Goal: Information Seeking & Learning: Learn about a topic

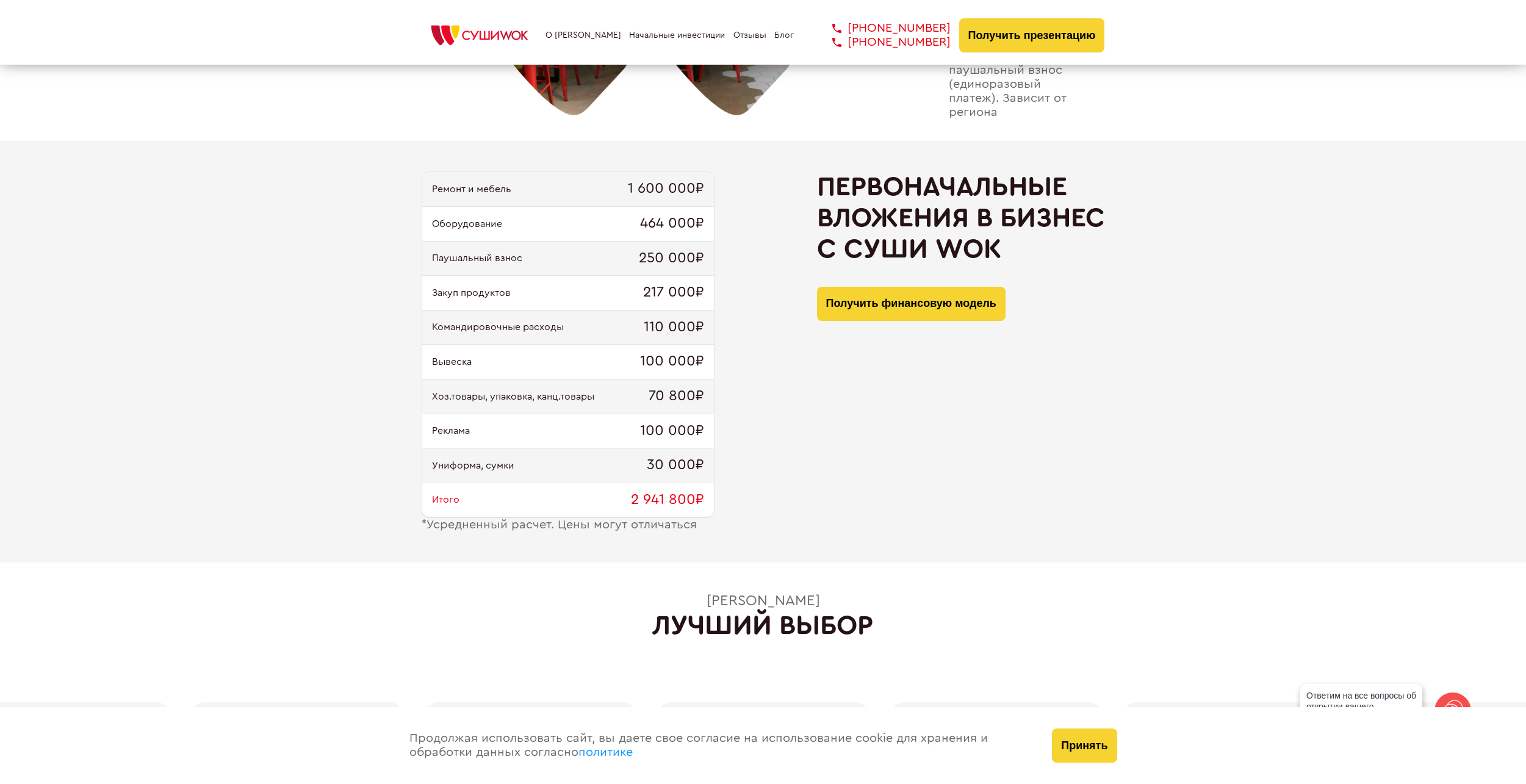
scroll to position [1159, 0]
drag, startPoint x: 622, startPoint y: 189, endPoint x: 686, endPoint y: 185, distance: 64.1
click at [686, 185] on div "Ремонт и мебель 1 600 000₽" at bounding box center [567, 189] width 292 height 35
click at [686, 185] on span "1 600 000₽" at bounding box center [666, 189] width 76 height 17
drag, startPoint x: 621, startPoint y: 485, endPoint x: 683, endPoint y: 487, distance: 62.0
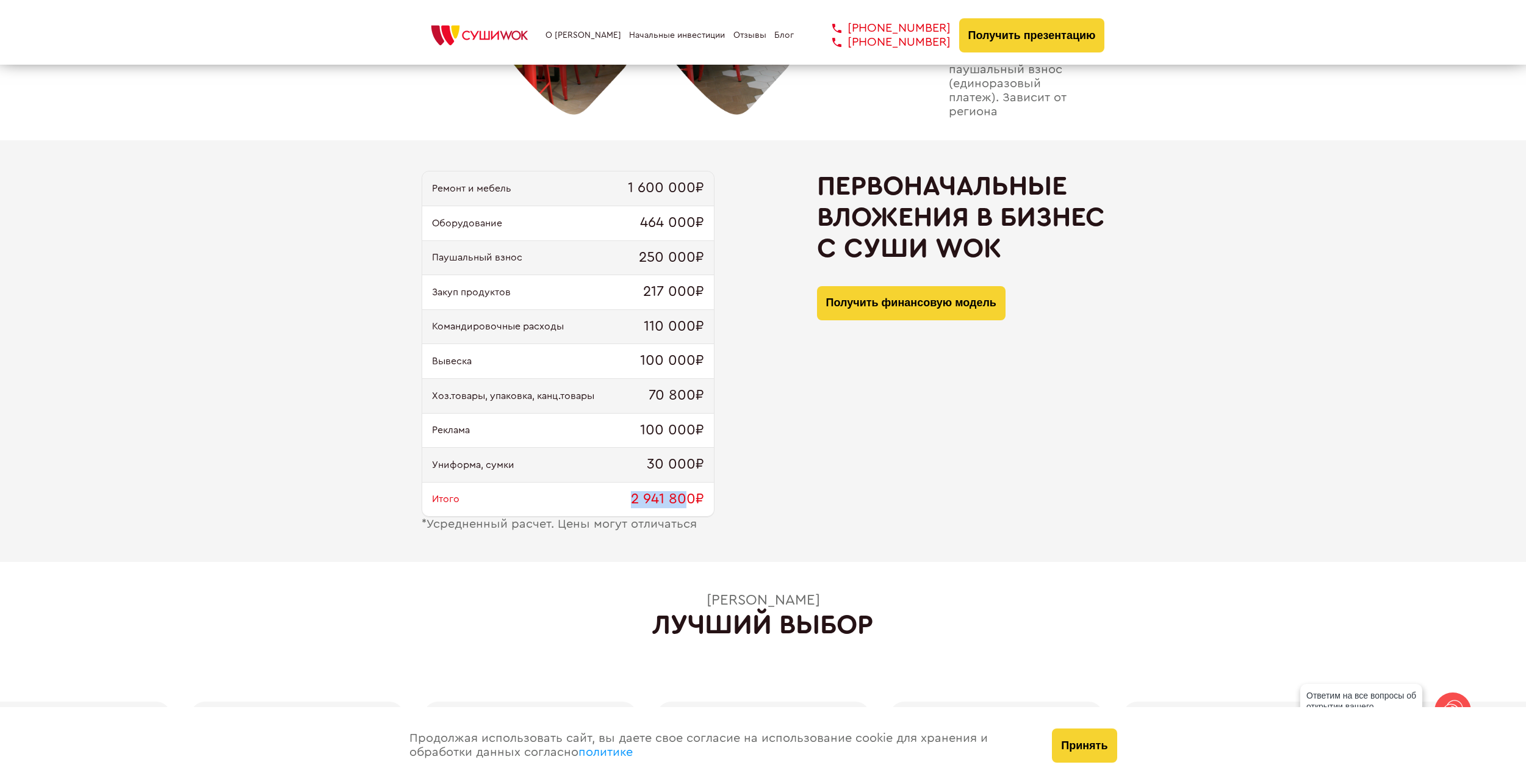
click at [683, 487] on div "Итого 2 941 800₽" at bounding box center [567, 500] width 292 height 35
click at [790, 501] on div "Ремонт и мебель 1 600 000₽ Оборудование 464 000₽ Паушальный взнос 250 000₽ Заку…" at bounding box center [763, 351] width 683 height 361
drag, startPoint x: 650, startPoint y: 465, endPoint x: 677, endPoint y: 466, distance: 27.0
click at [677, 466] on span "30 000₽" at bounding box center [675, 465] width 57 height 17
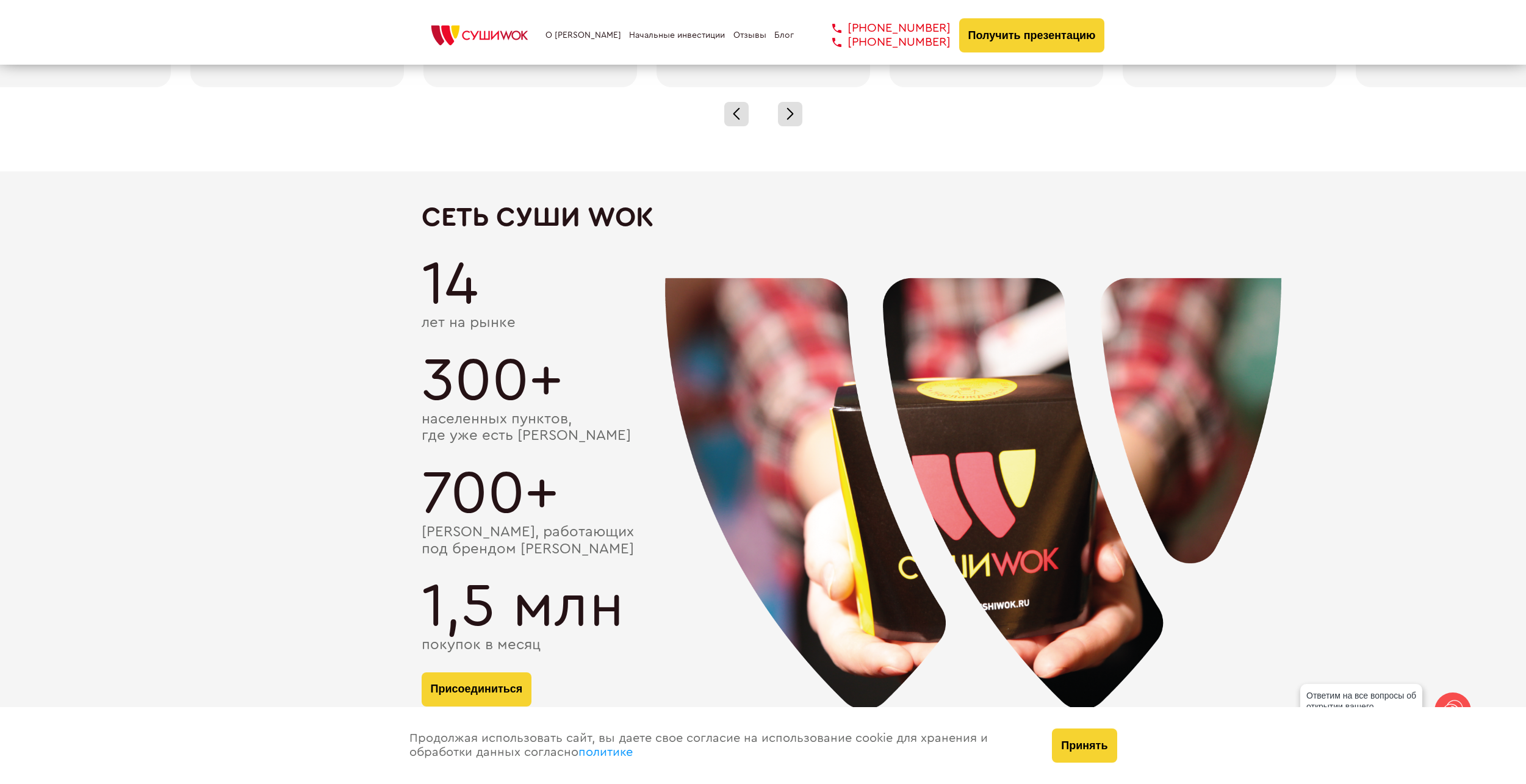
scroll to position [2013, 0]
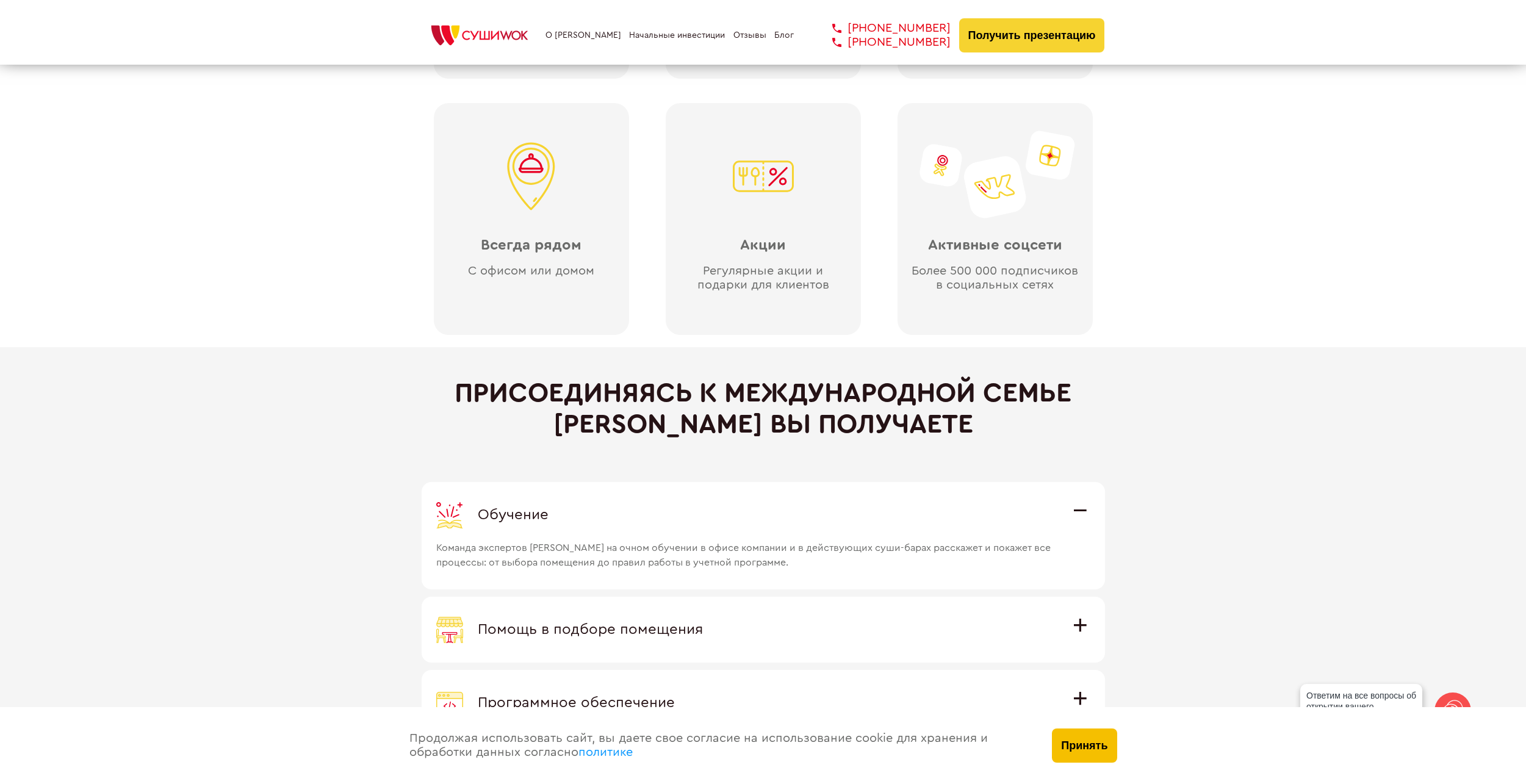
click at [1088, 739] on button "Принять" at bounding box center [1084, 745] width 65 height 34
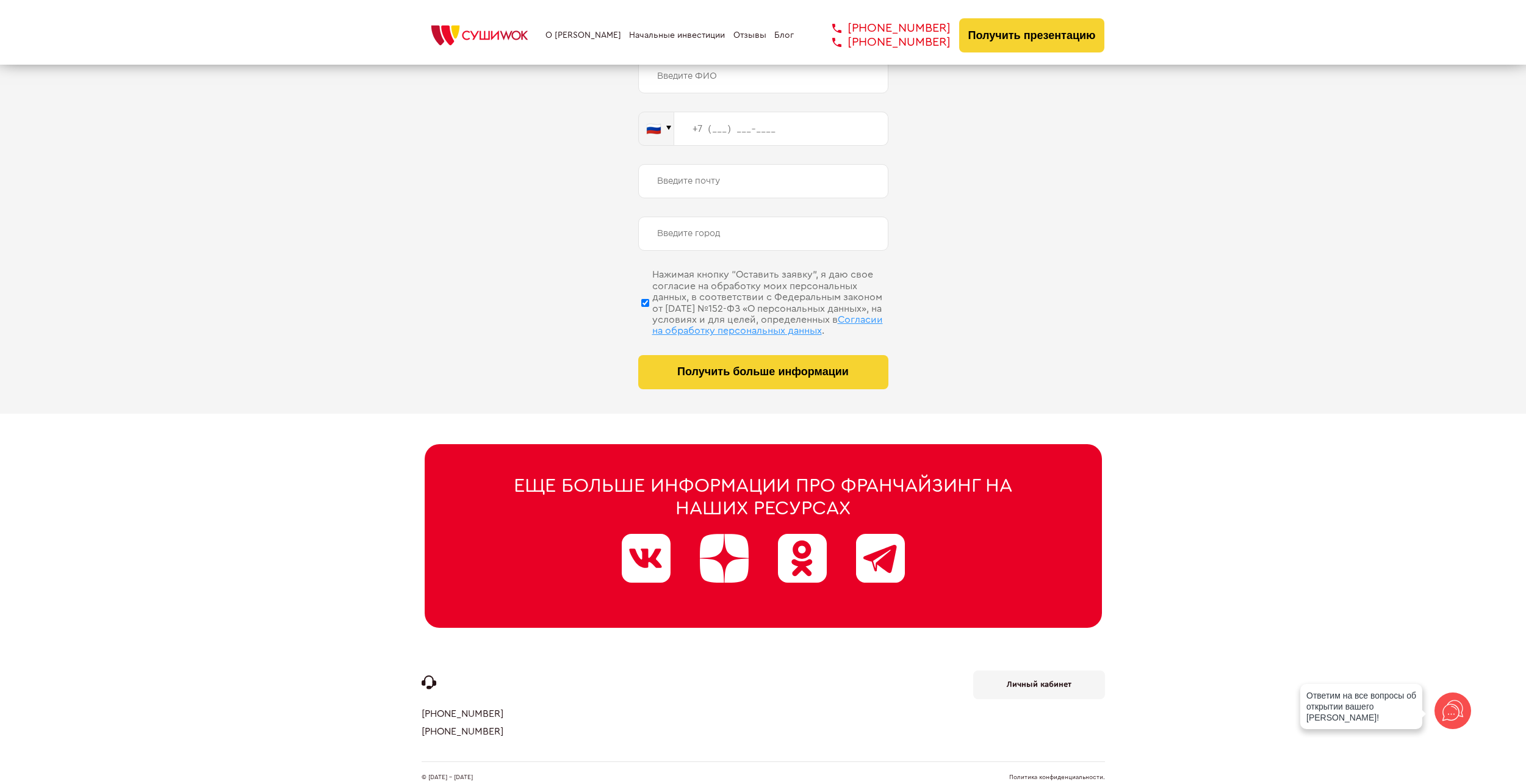
scroll to position [5959, 0]
